Goal: Navigation & Orientation: Find specific page/section

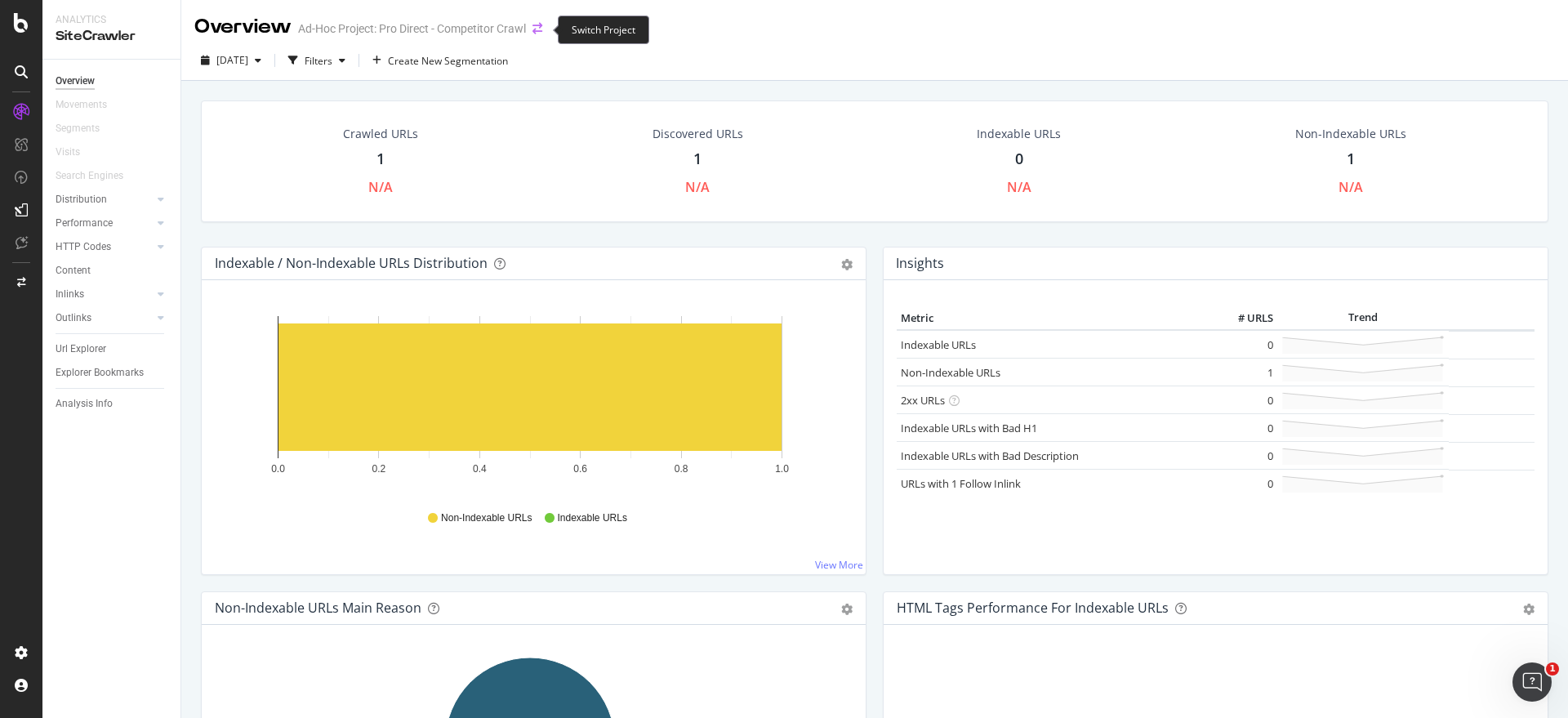
click at [541, 34] on icon "arrow-right-arrow-left" at bounding box center [537, 29] width 10 height 11
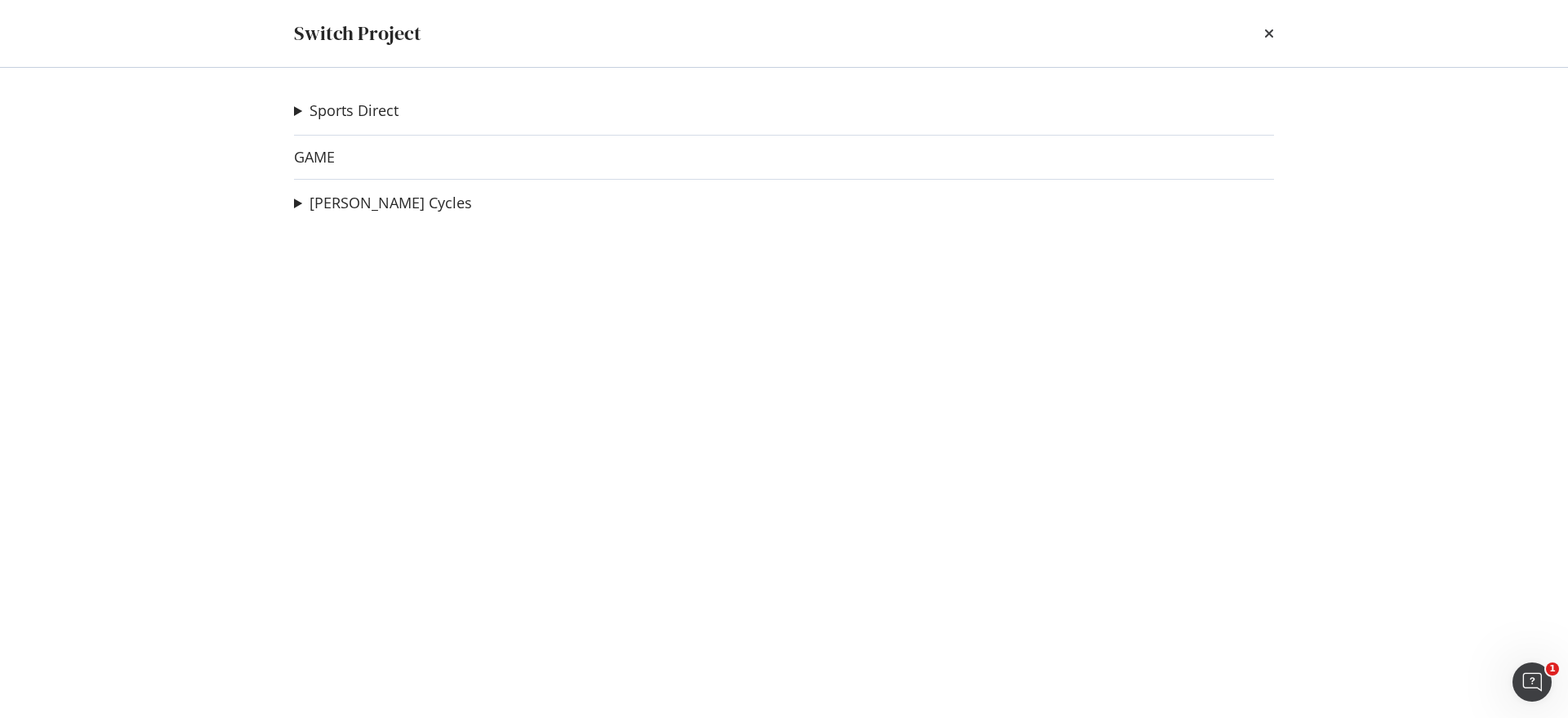
click at [302, 112] on summary "Sports Direct" at bounding box center [346, 111] width 105 height 21
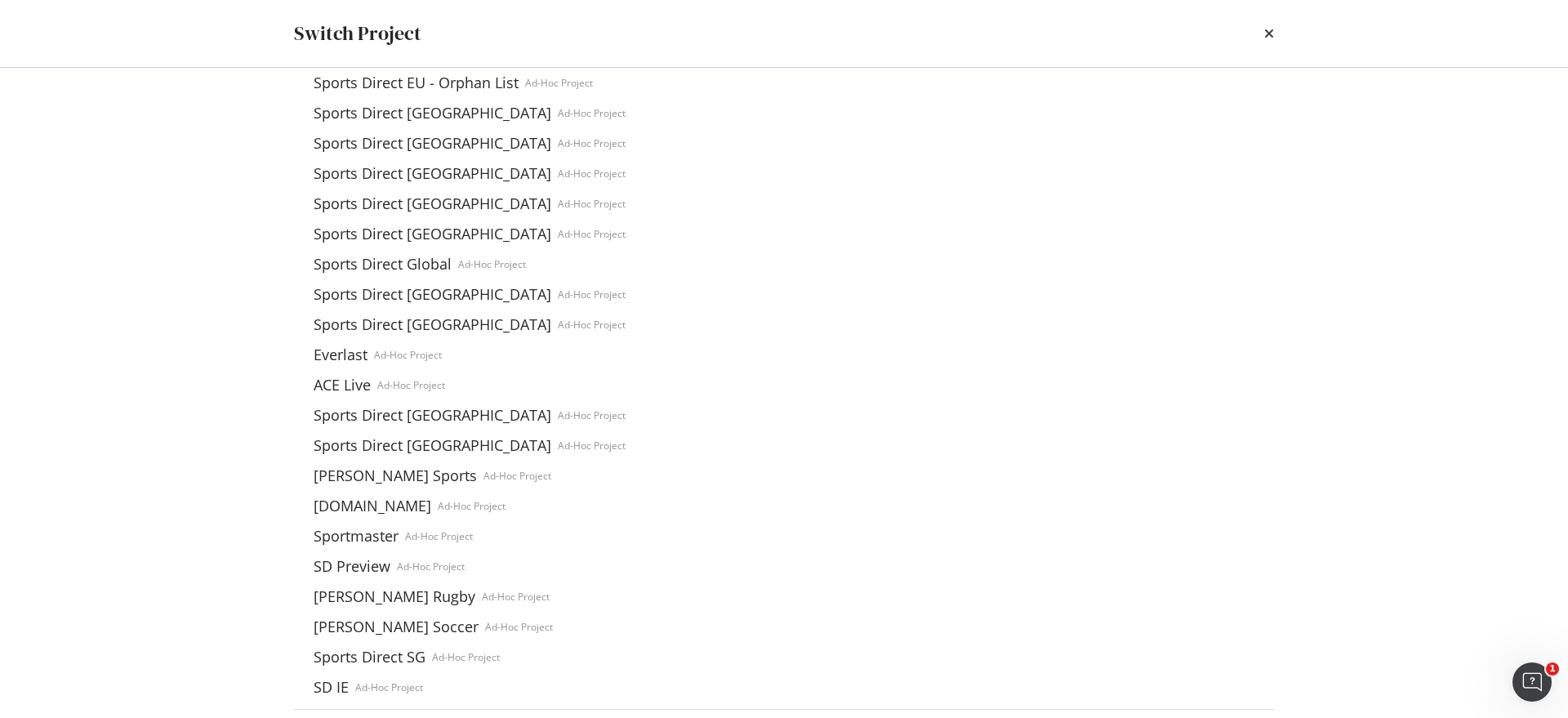
scroll to position [1221, 0]
